Goal: Find specific page/section: Find specific page/section

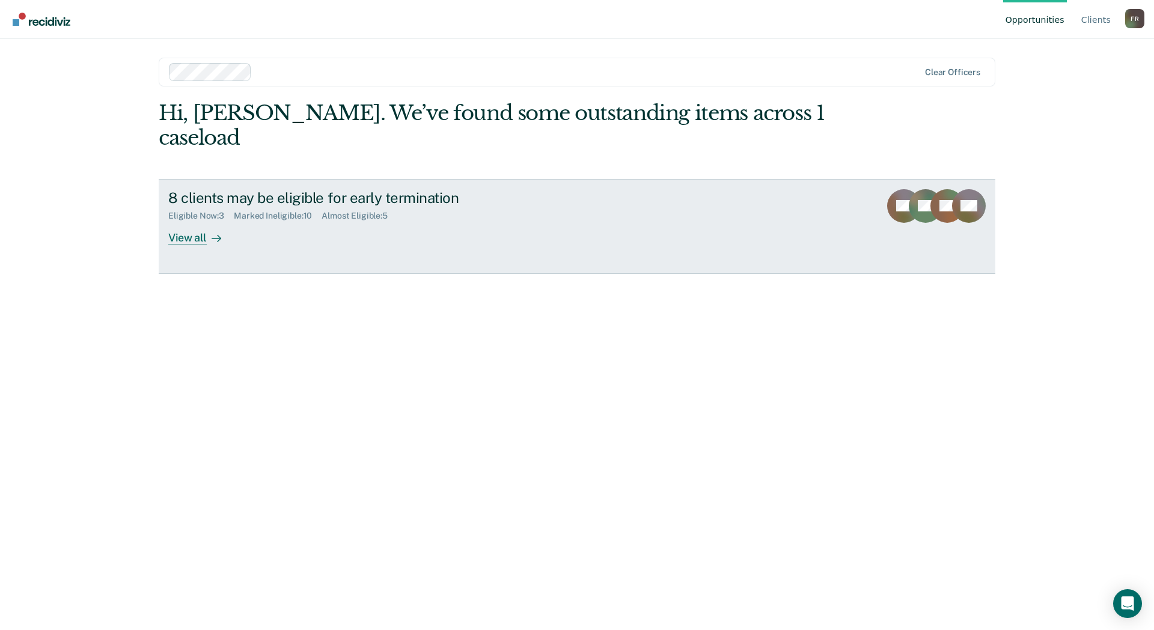
click at [195, 221] on div "View all" at bounding box center [201, 232] width 67 height 23
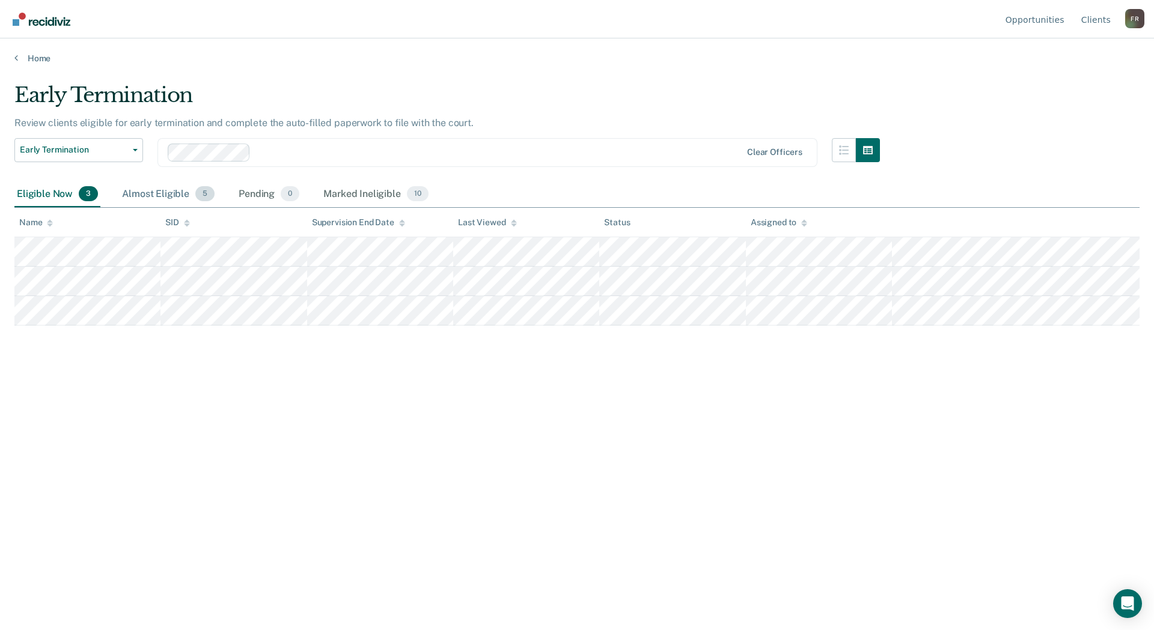
click at [159, 187] on div "Almost Eligible 5" at bounding box center [168, 194] width 97 height 26
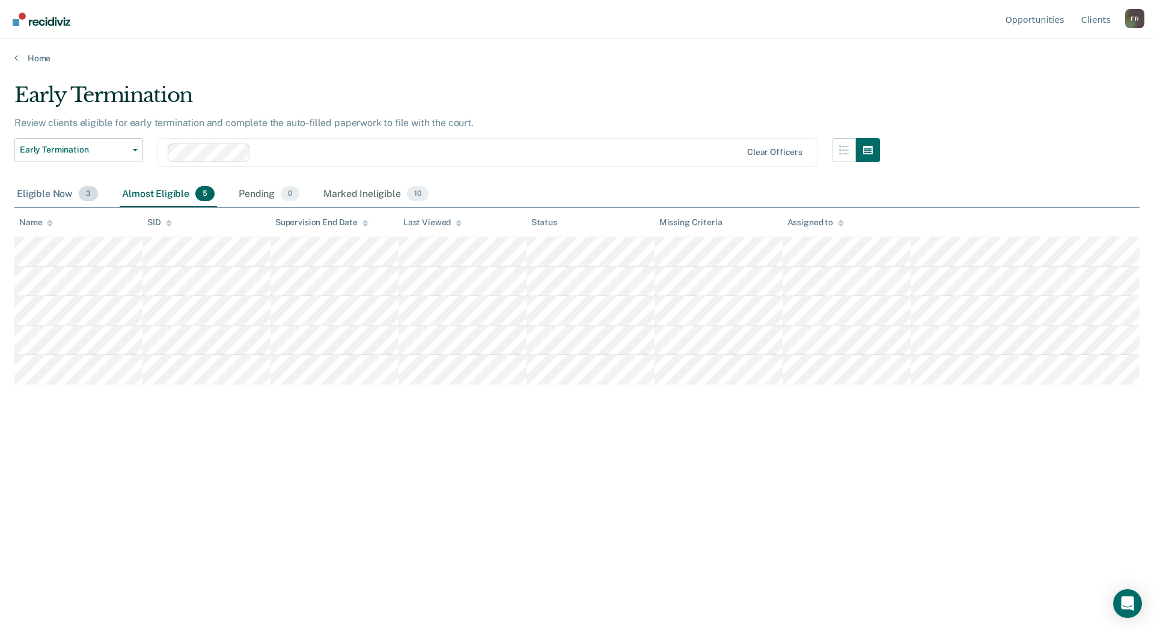
click at [56, 193] on div "Eligible Now 3" at bounding box center [57, 194] width 86 height 26
